Goal: Download file/media

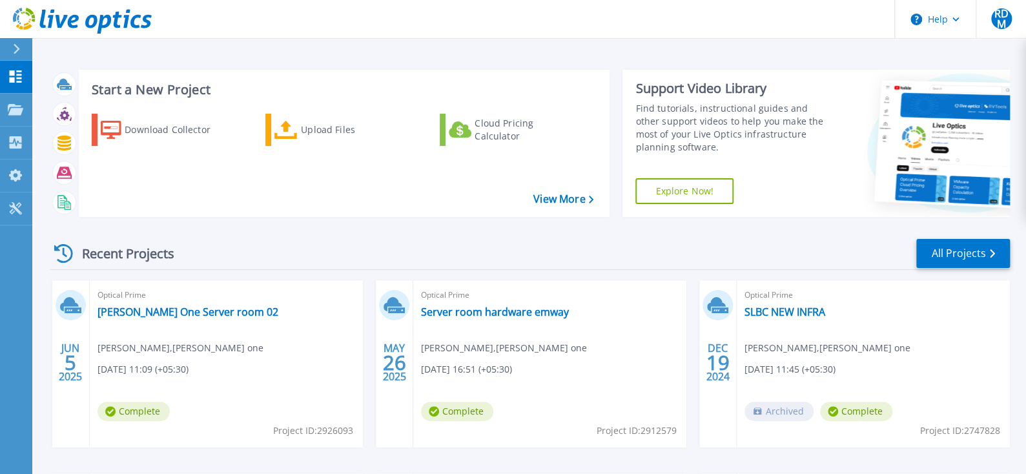
click at [141, 132] on div "Download Collector" at bounding box center [176, 130] width 103 height 26
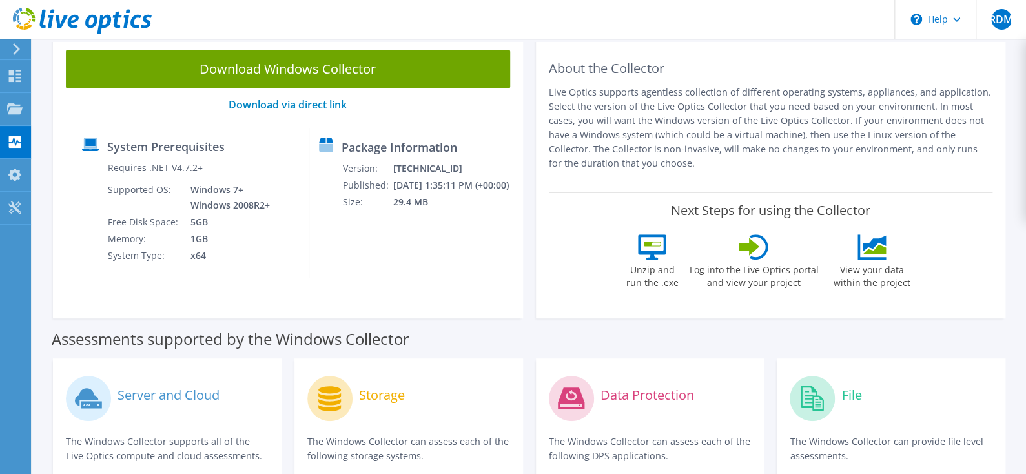
scroll to position [85, 0]
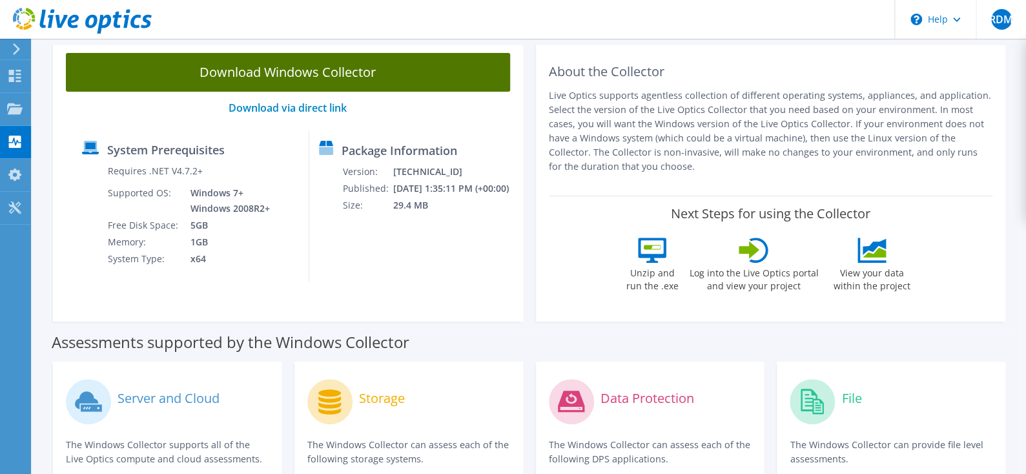
click at [311, 78] on link "Download Windows Collector" at bounding box center [288, 72] width 444 height 39
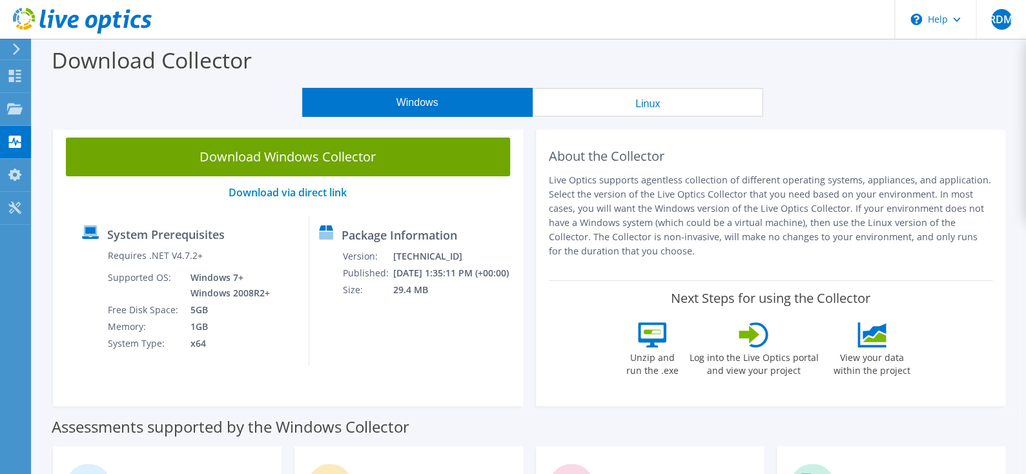
click at [521, 361] on div "Download Windows Collector Download via direct link System Prerequisites Requir…" at bounding box center [288, 265] width 470 height 281
click at [7, 45] on div at bounding box center [14, 49] width 14 height 12
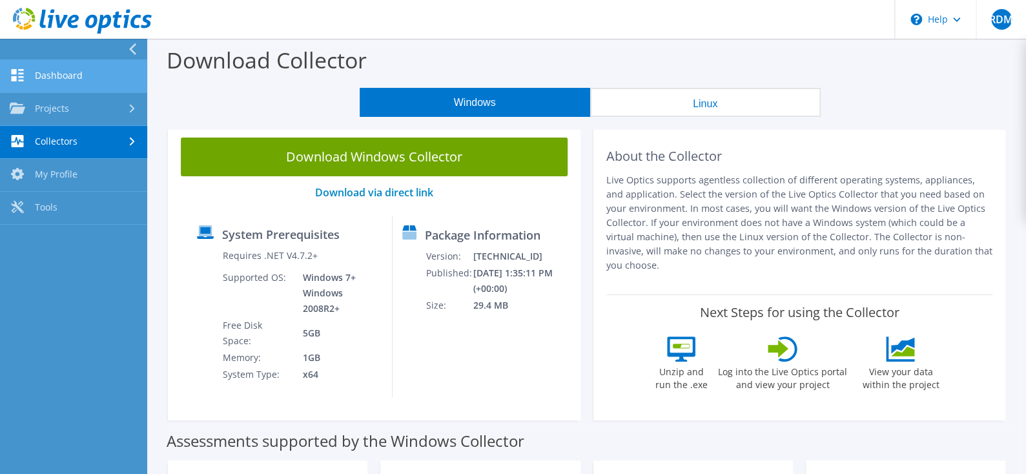
click at [39, 72] on link "Dashboard" at bounding box center [73, 76] width 147 height 33
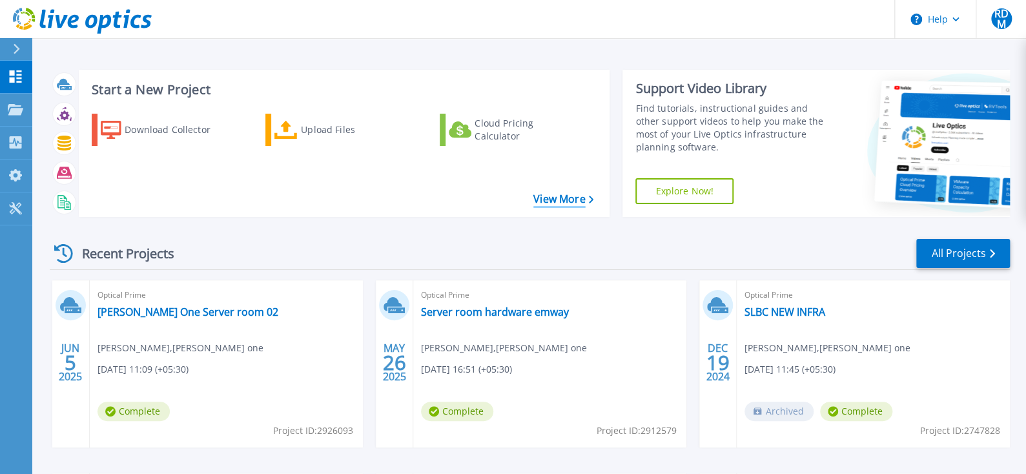
click at [547, 196] on link "View More" at bounding box center [563, 199] width 60 height 12
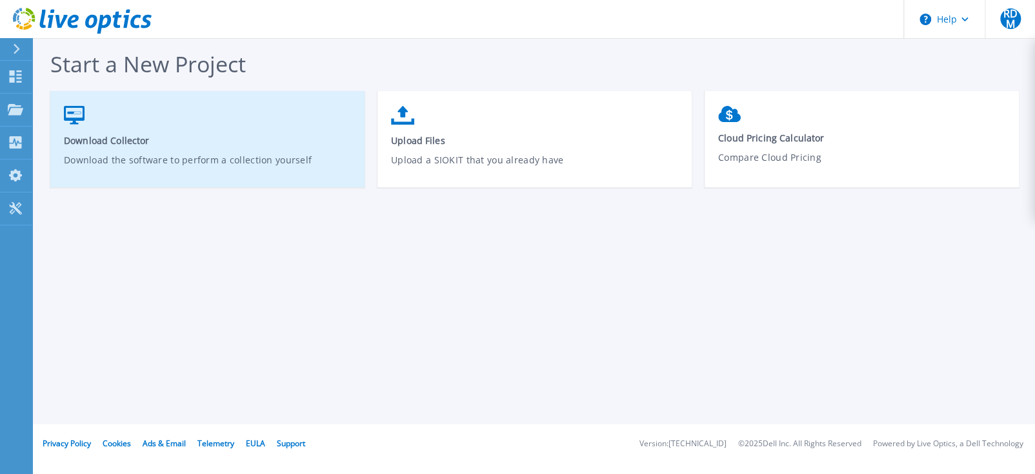
click at [94, 116] on link "Download Collector Download the software to perform a collection yourself" at bounding box center [207, 145] width 314 height 92
